Goal: Check status: Check status

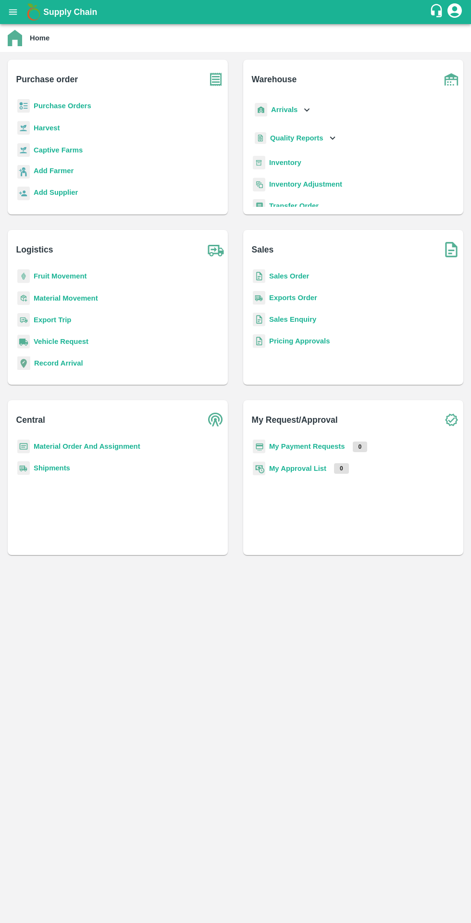
click at [38, 106] on b "Purchase Orders" at bounding box center [63, 106] width 58 height 8
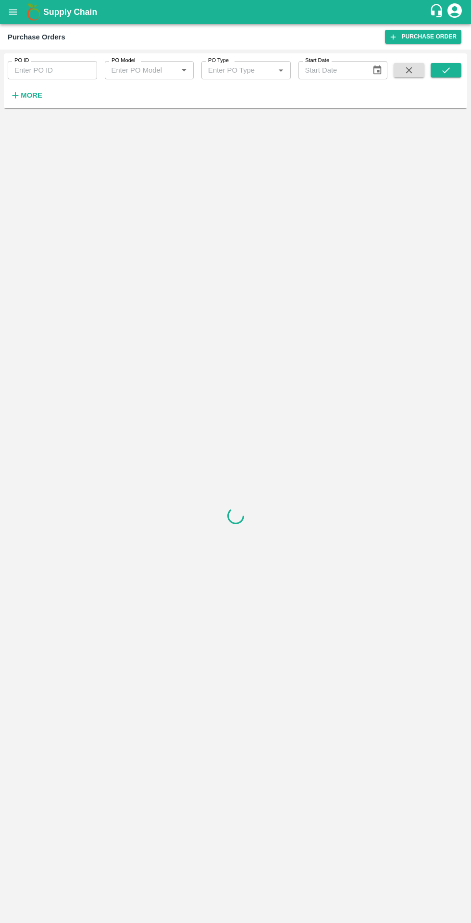
click at [26, 99] on strong "More" at bounding box center [32, 95] width 22 height 8
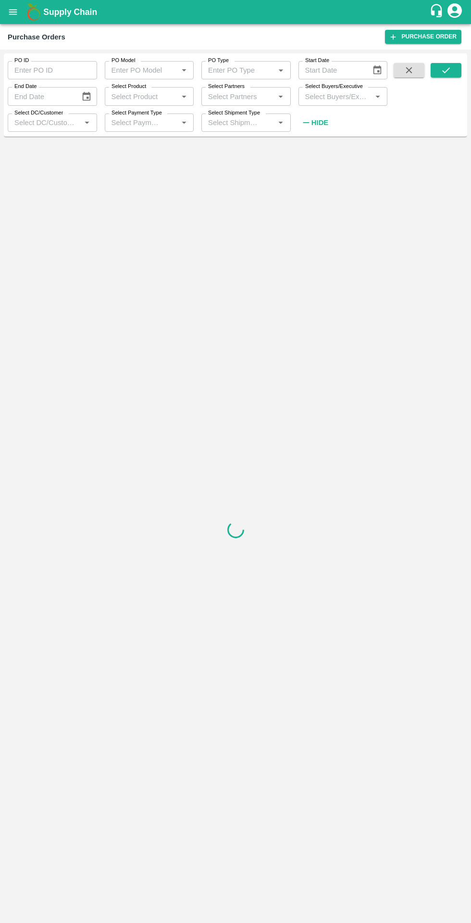
click at [329, 93] on input "Select Buyers/Executive" at bounding box center [335, 96] width 68 height 13
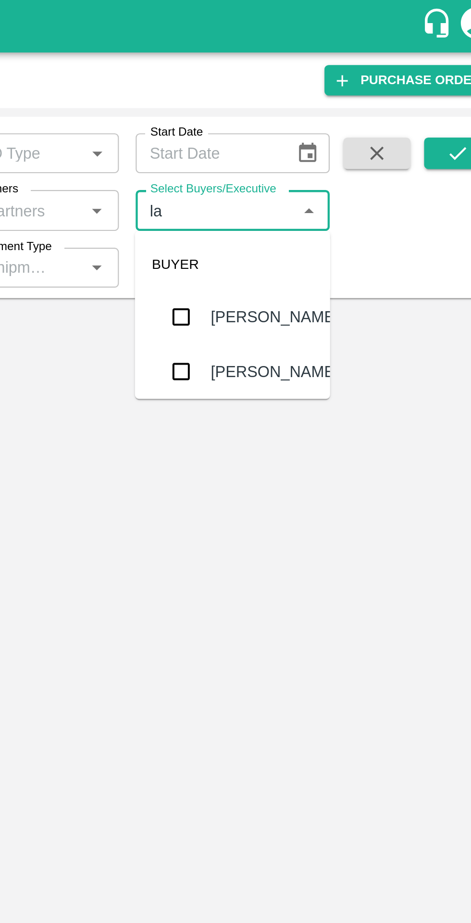
type input "lav"
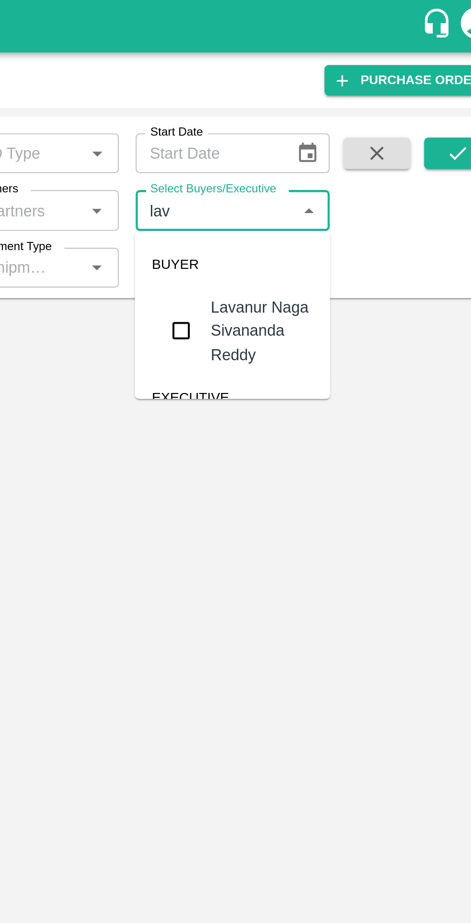
click at [318, 155] on input "checkbox" at bounding box center [319, 151] width 19 height 19
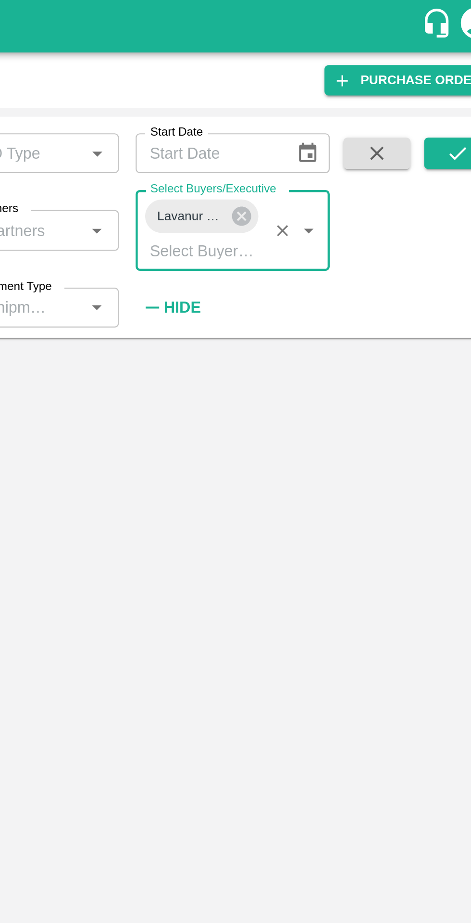
click at [437, 71] on button "submit" at bounding box center [446, 70] width 31 height 14
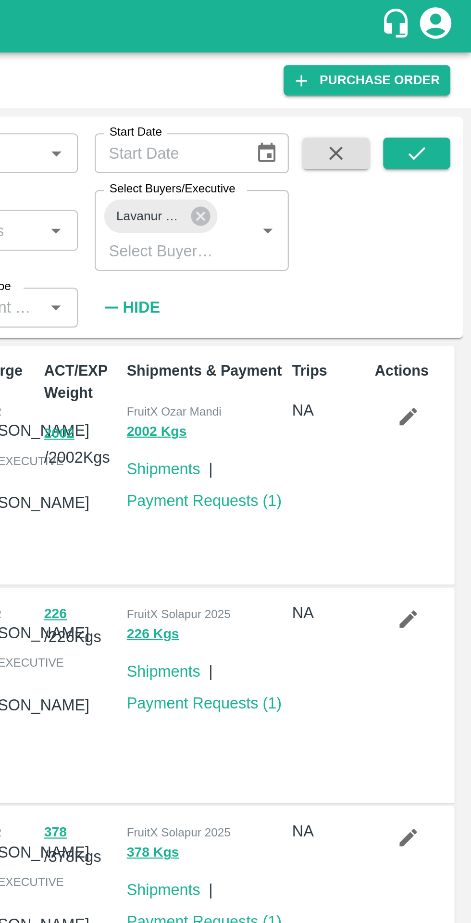
click at [448, 84] on span at bounding box center [446, 106] width 31 height 86
click at [445, 72] on icon "submit" at bounding box center [446, 70] width 11 height 11
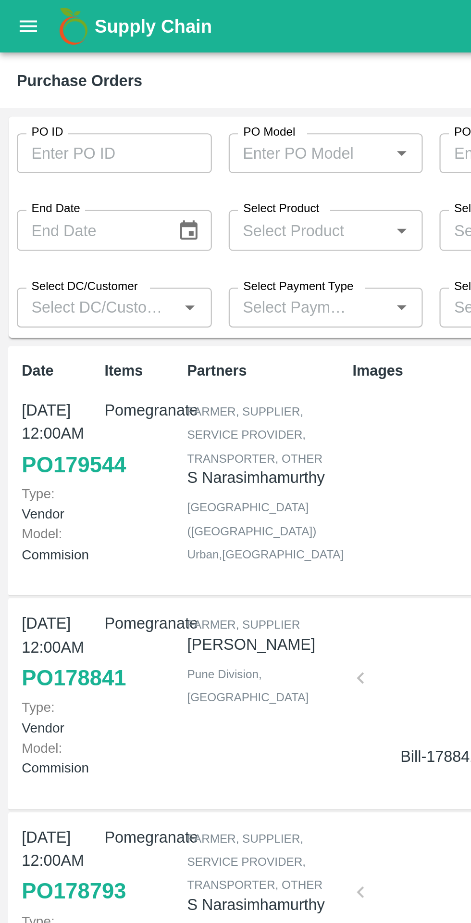
click at [11, 12] on icon "open drawer" at bounding box center [13, 11] width 8 height 5
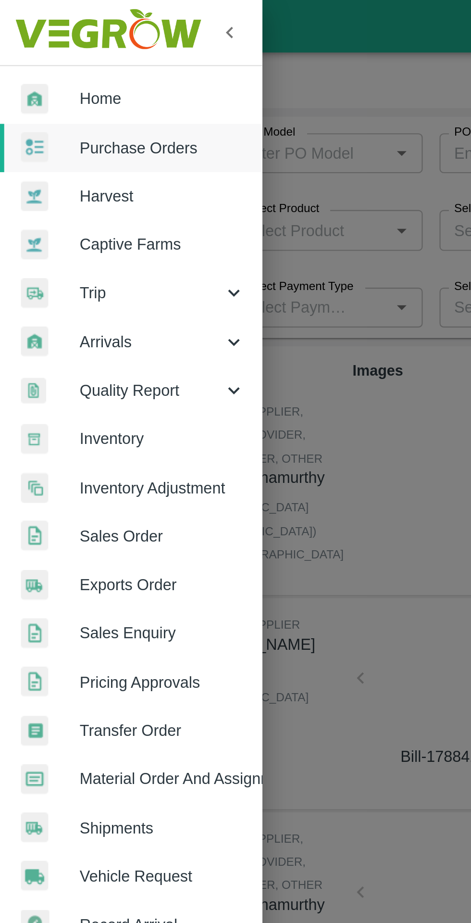
click at [89, 245] on span "Sales Order" at bounding box center [75, 245] width 76 height 11
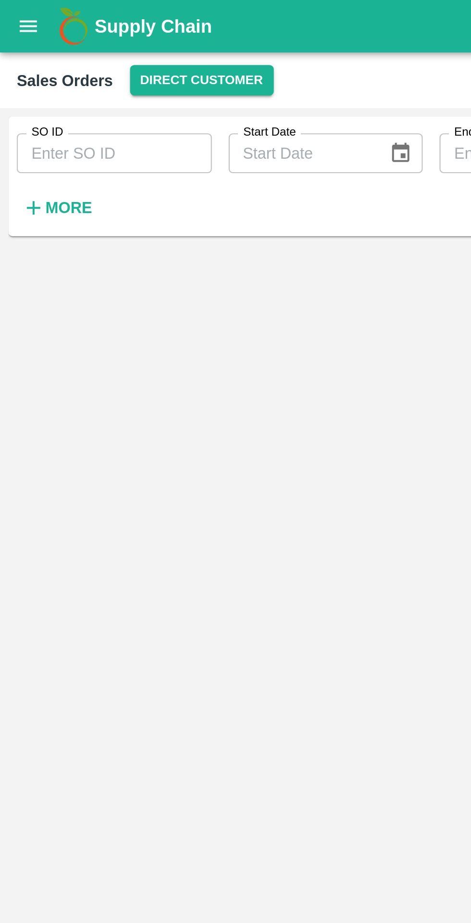
click at [33, 68] on input "SO ID" at bounding box center [52, 70] width 89 height 18
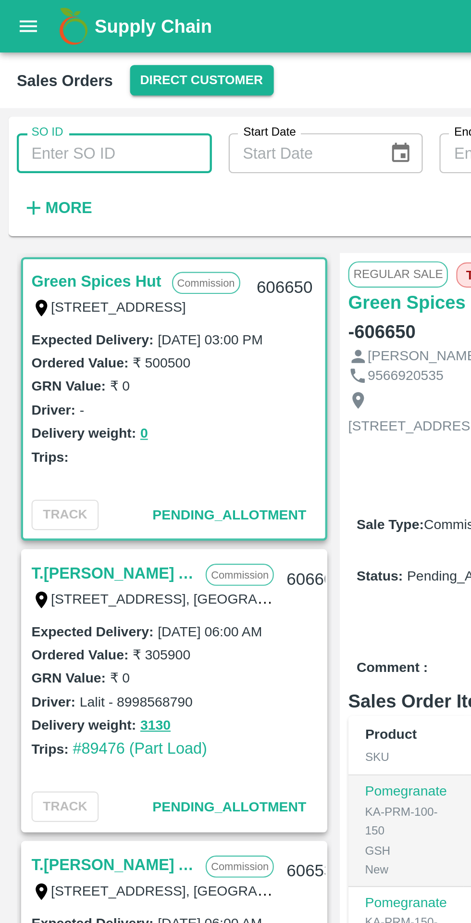
click at [30, 72] on input "SO ID" at bounding box center [52, 70] width 89 height 18
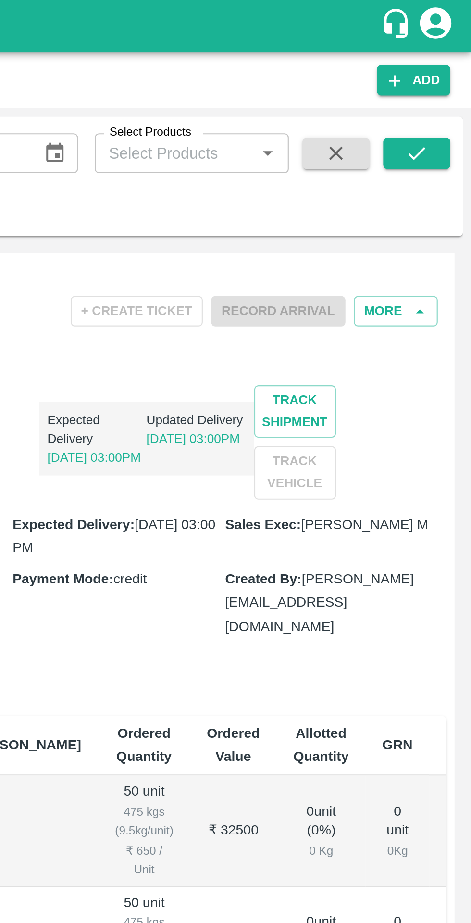
type input "606650"
click at [445, 75] on icon "submit" at bounding box center [446, 70] width 11 height 11
